Goal: Find specific page/section: Find specific page/section

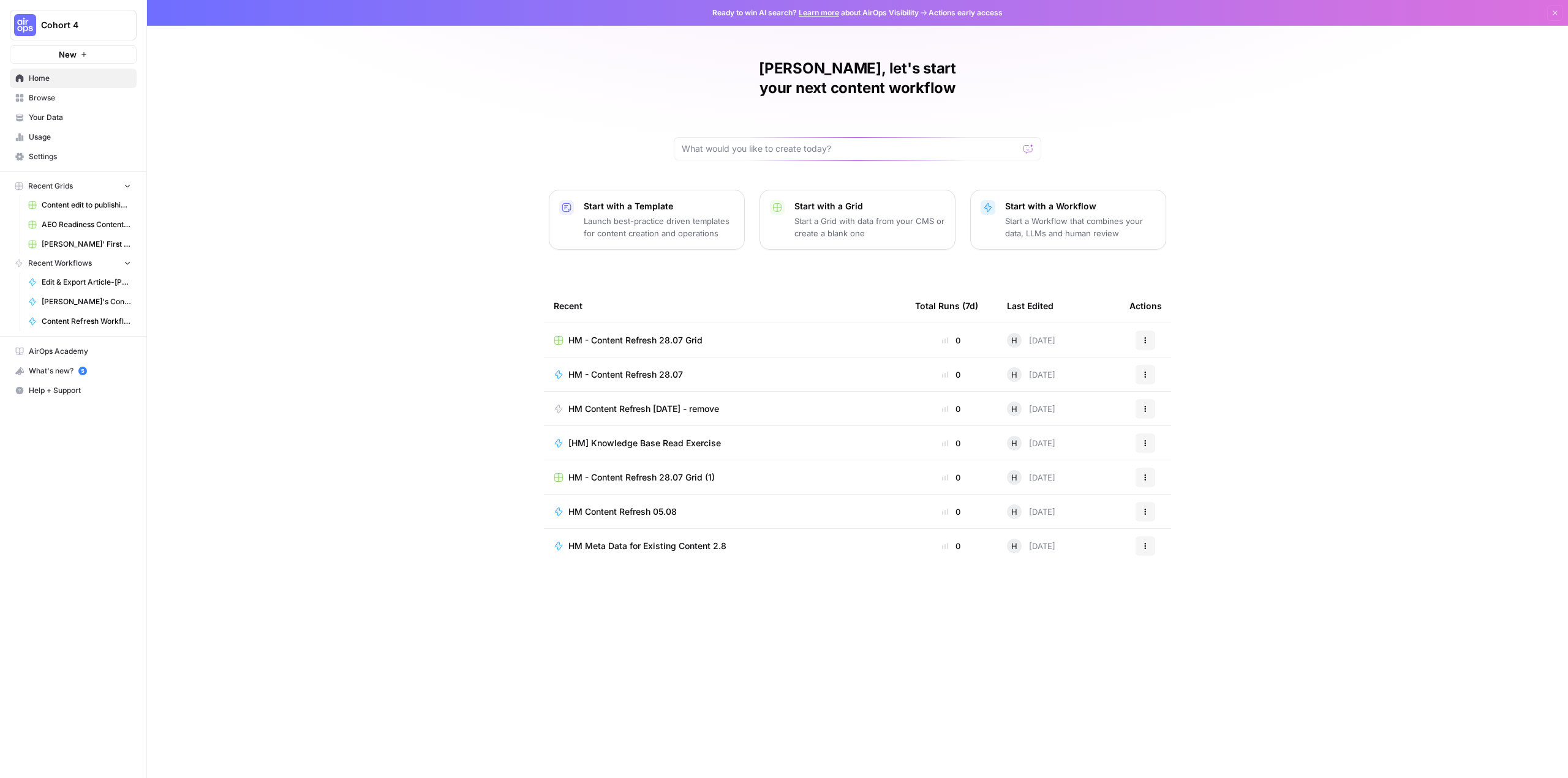
click at [681, 334] on span "HM - Content Refresh 28.07 Grid" at bounding box center [635, 340] width 134 height 12
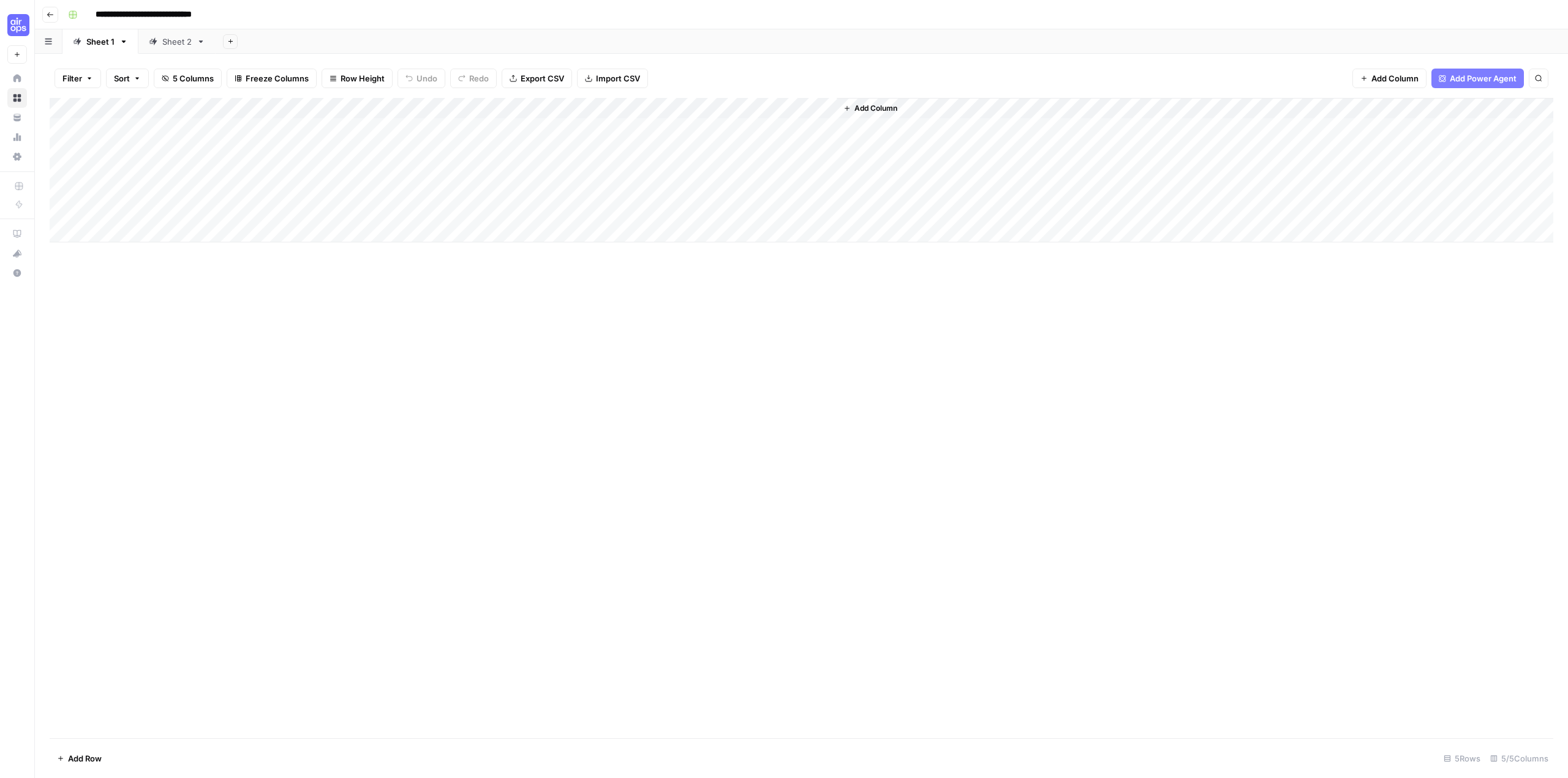
click at [176, 46] on div "Sheet 2" at bounding box center [177, 42] width 29 height 12
